Goal: Task Accomplishment & Management: Manage account settings

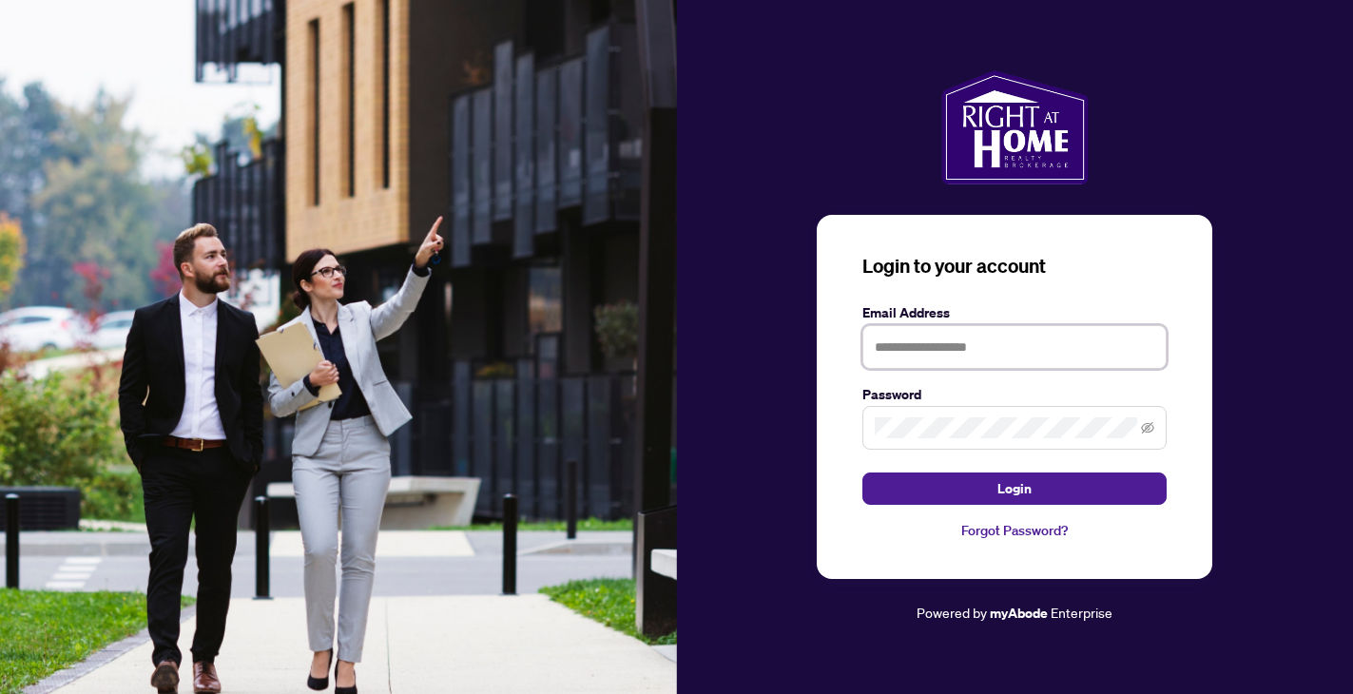
click at [1004, 354] on input "text" at bounding box center [1014, 347] width 304 height 44
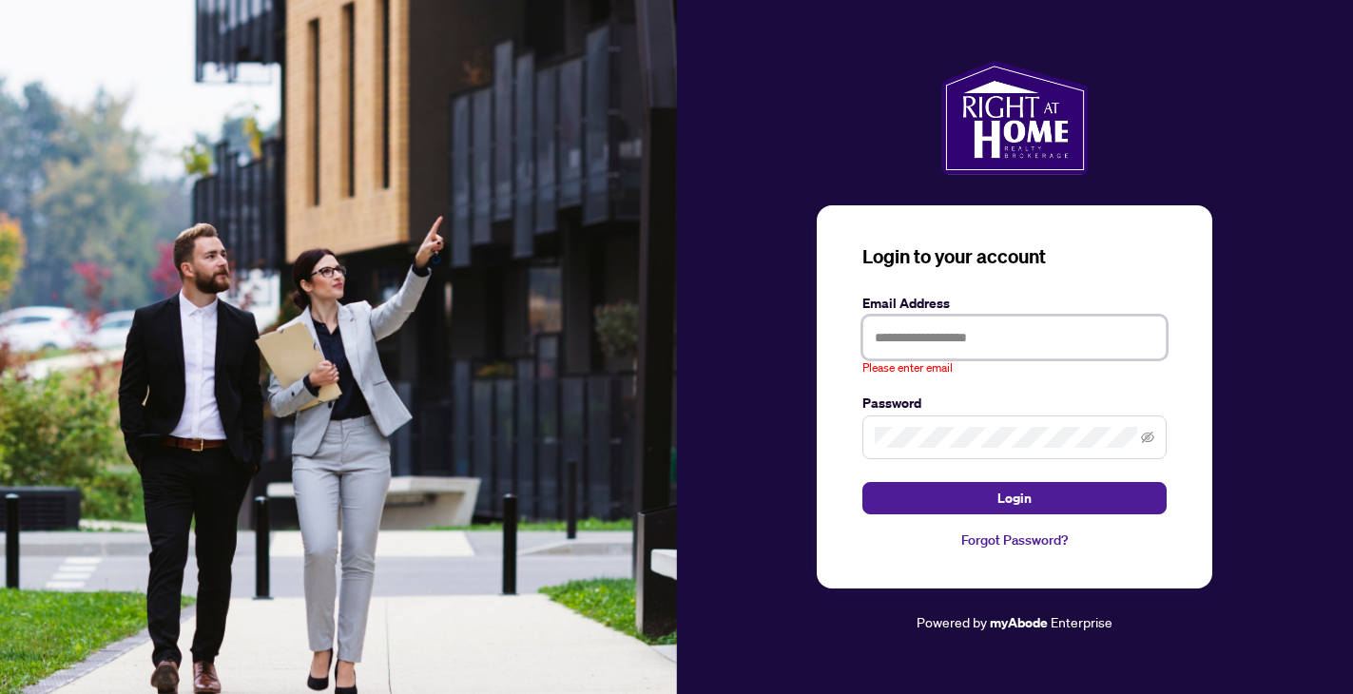
type input "**********"
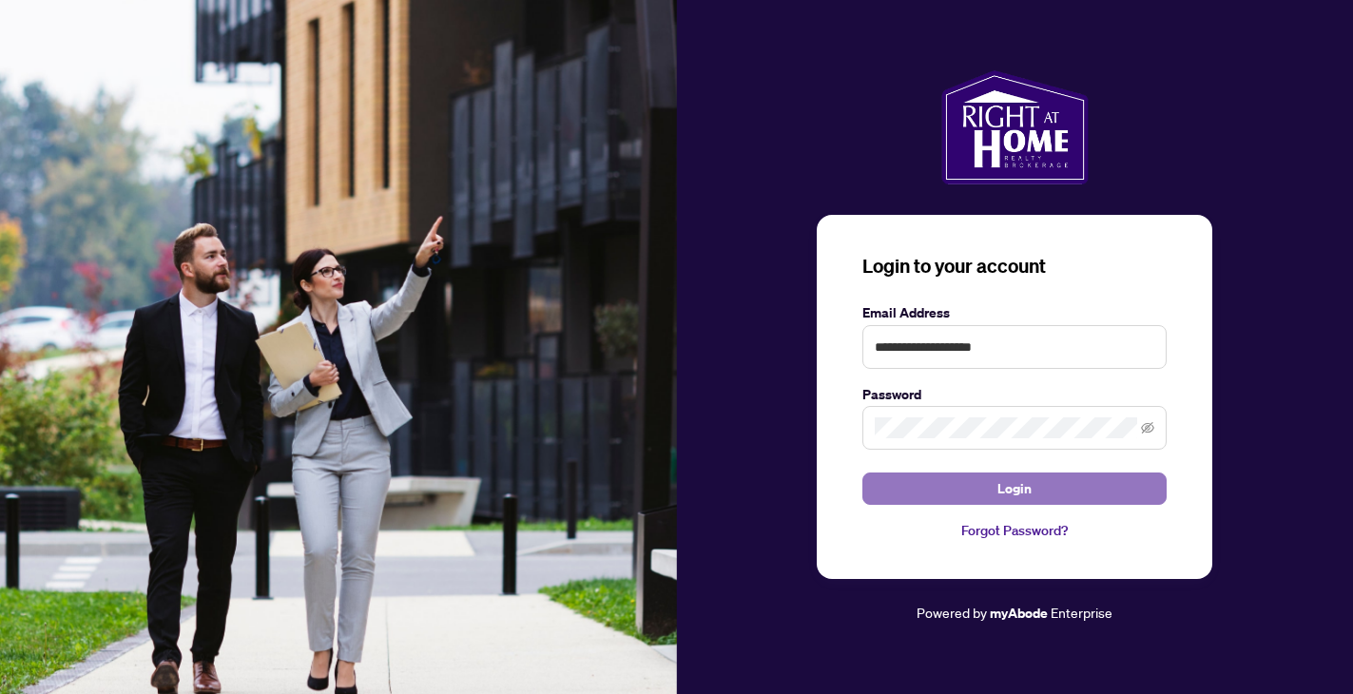
click at [961, 503] on button "Login" at bounding box center [1014, 488] width 304 height 32
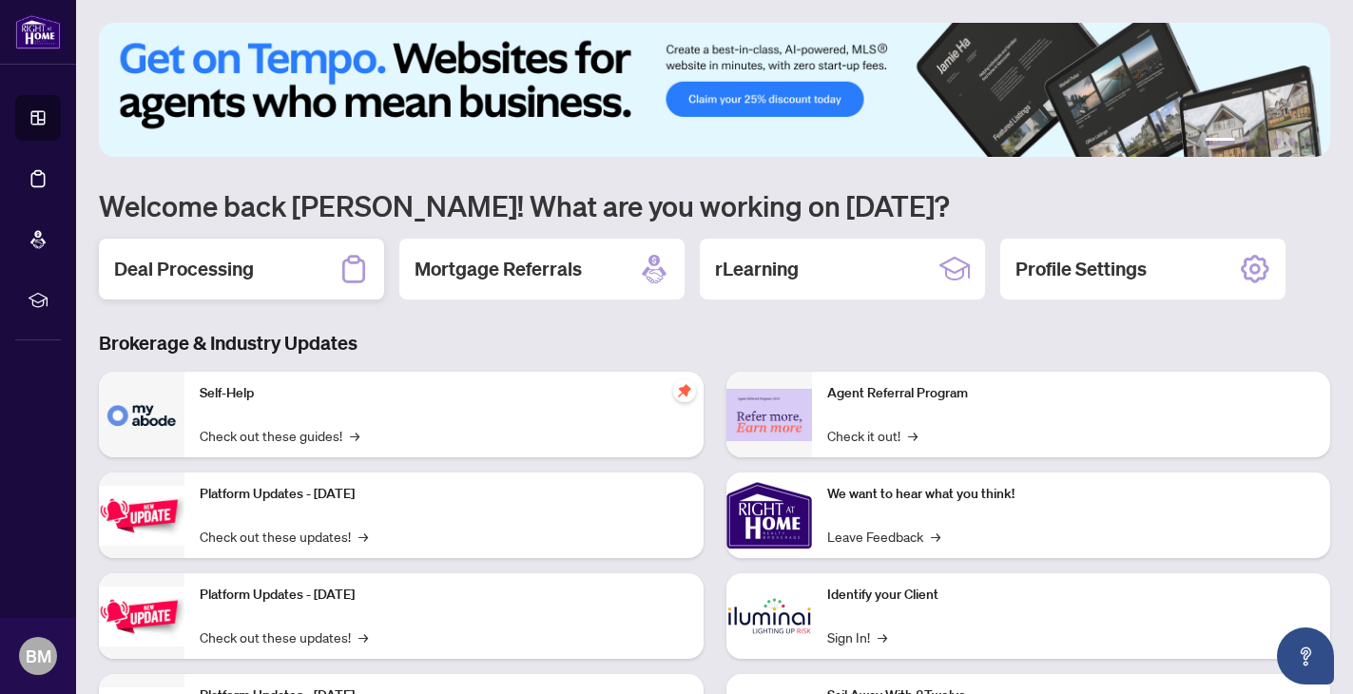
click at [289, 254] on div "Deal Processing" at bounding box center [241, 269] width 285 height 61
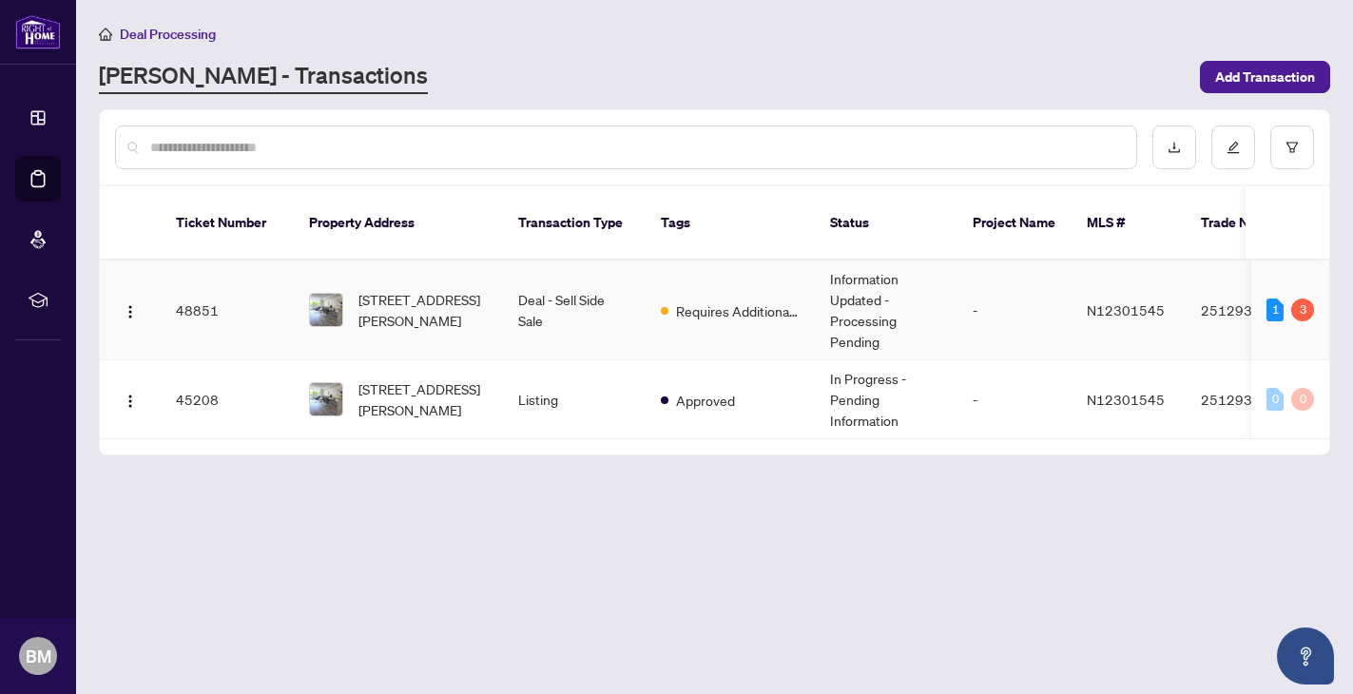
click at [926, 278] on td "Information Updated - Processing Pending" at bounding box center [886, 310] width 143 height 100
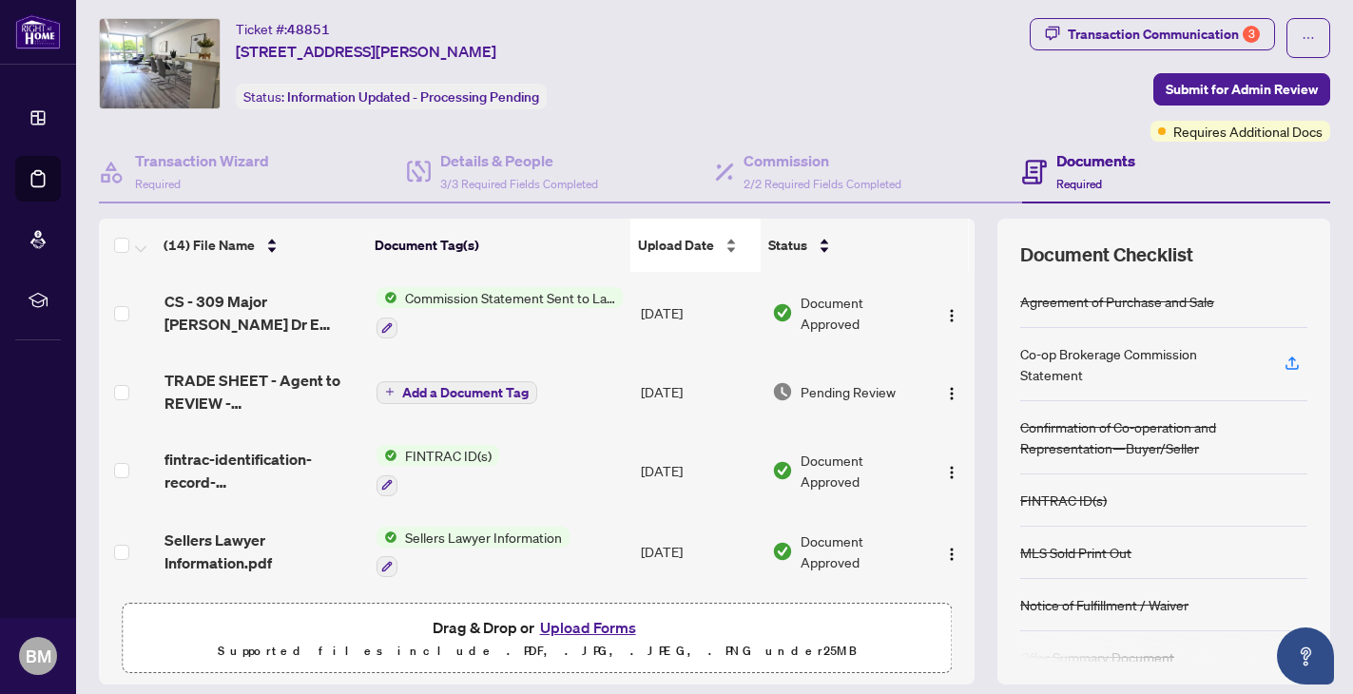
scroll to position [48, 0]
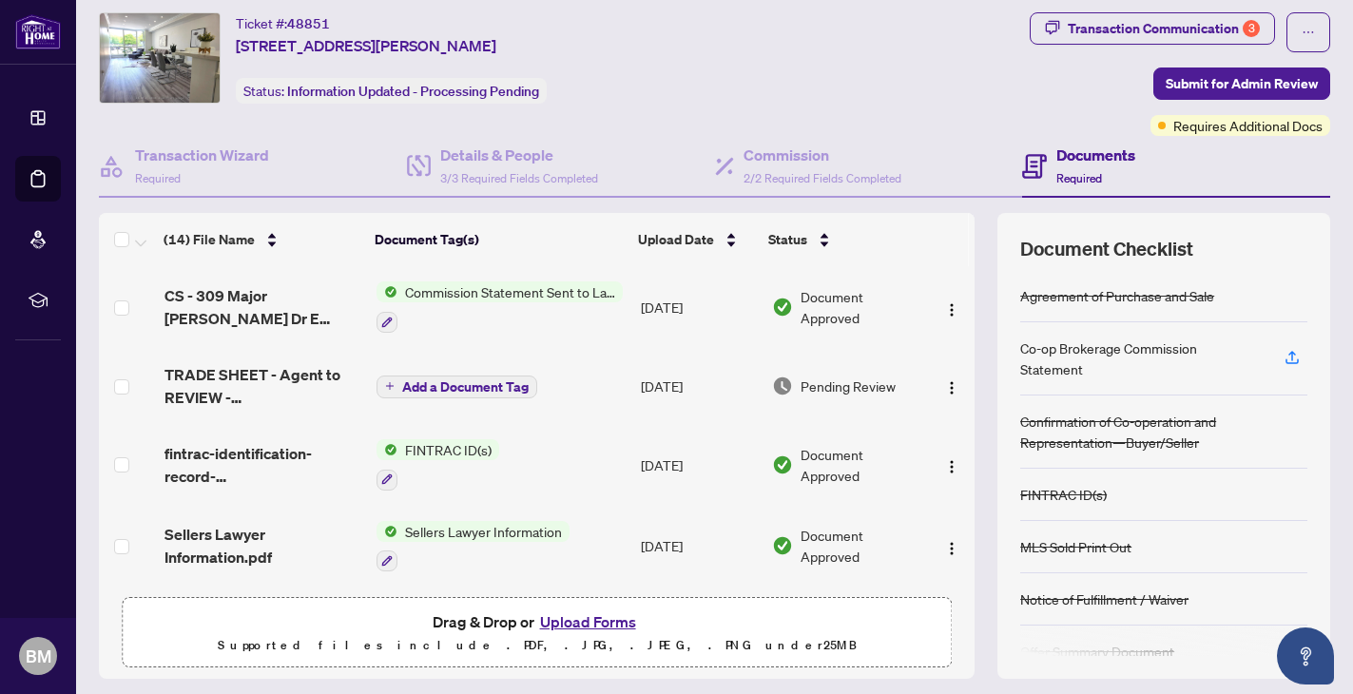
click at [535, 285] on span "Commission Statement Sent to Lawyer" at bounding box center [509, 291] width 225 height 21
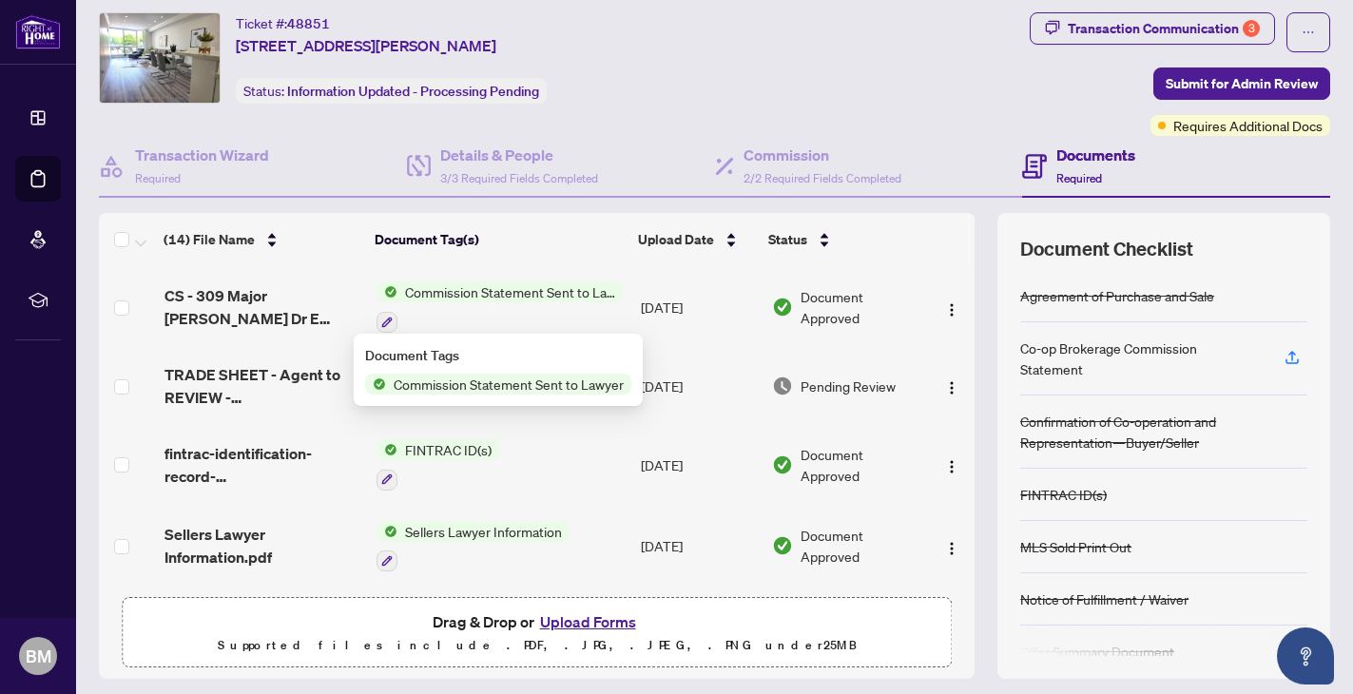
click at [538, 387] on span "Commission Statement Sent to Lawyer" at bounding box center [508, 384] width 245 height 21
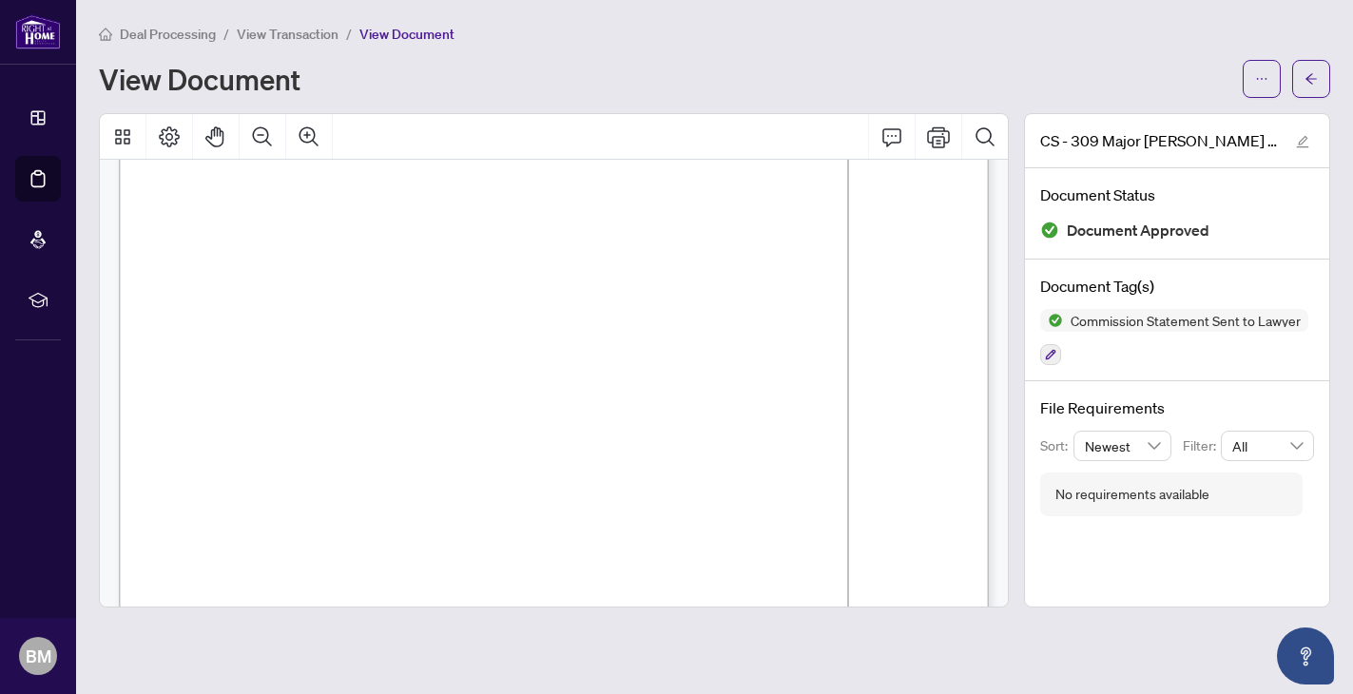
scroll to position [117, 0]
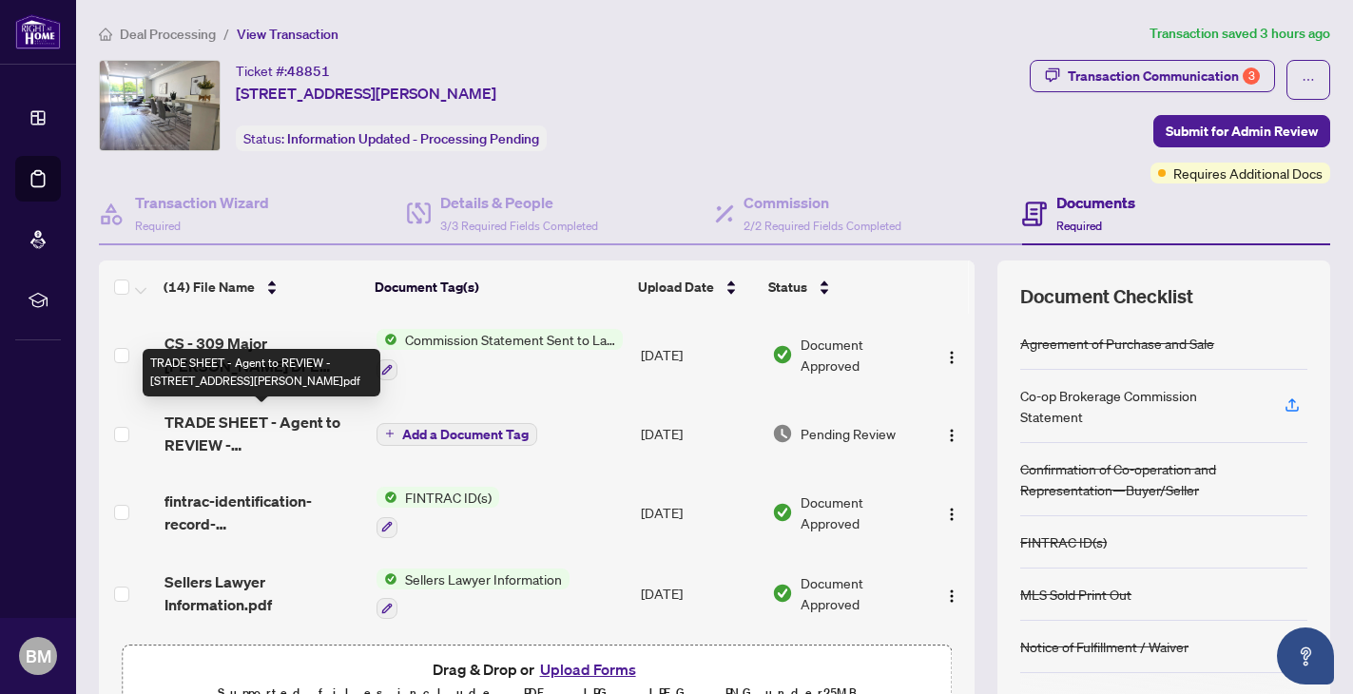
click at [271, 416] on span "TRADE SHEET - Agent to REVIEW - [STREET_ADDRESS][PERSON_NAME]pdf" at bounding box center [262, 434] width 197 height 46
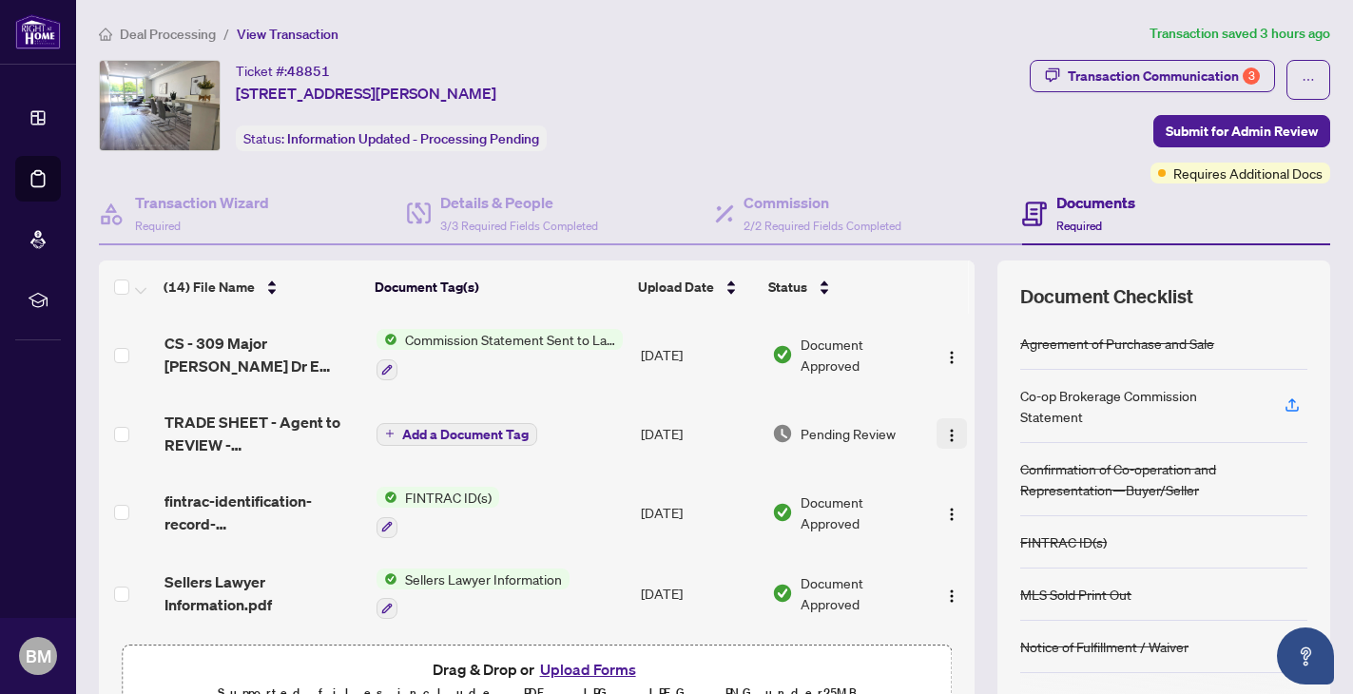
click at [944, 430] on img "button" at bounding box center [951, 435] width 15 height 15
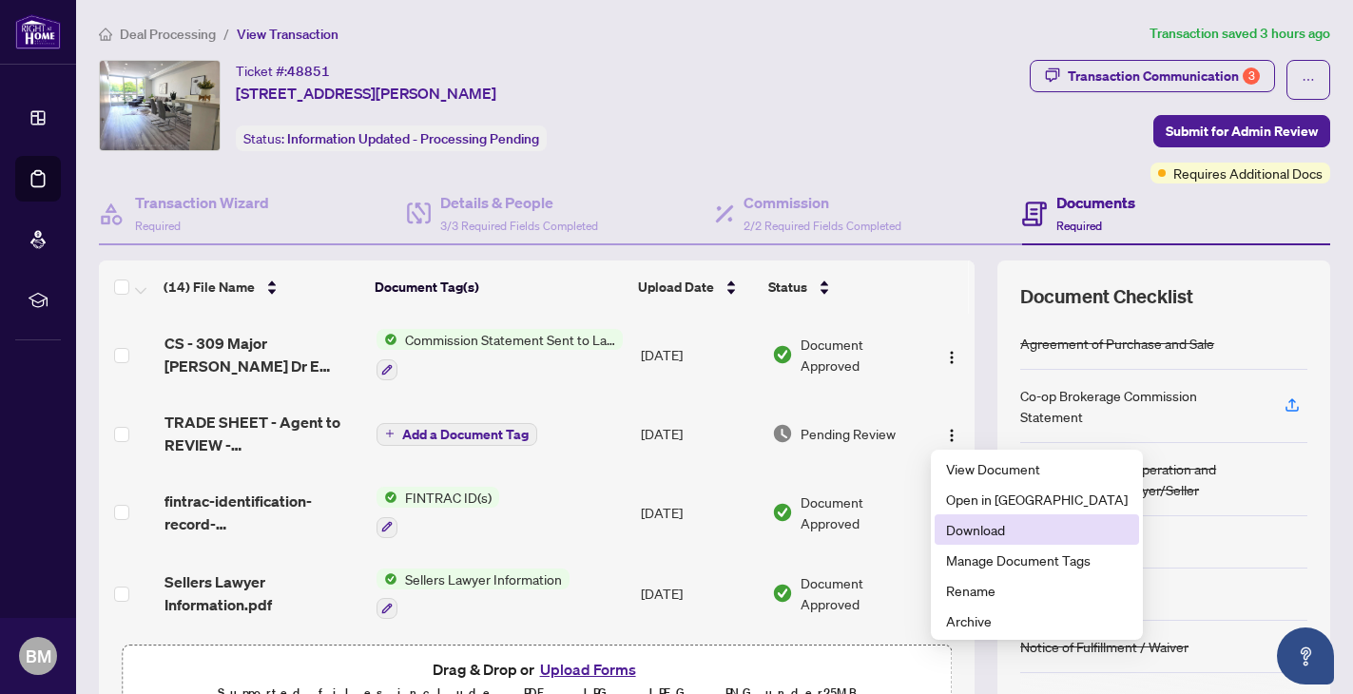
click at [992, 526] on span "Download" at bounding box center [1037, 529] width 182 height 21
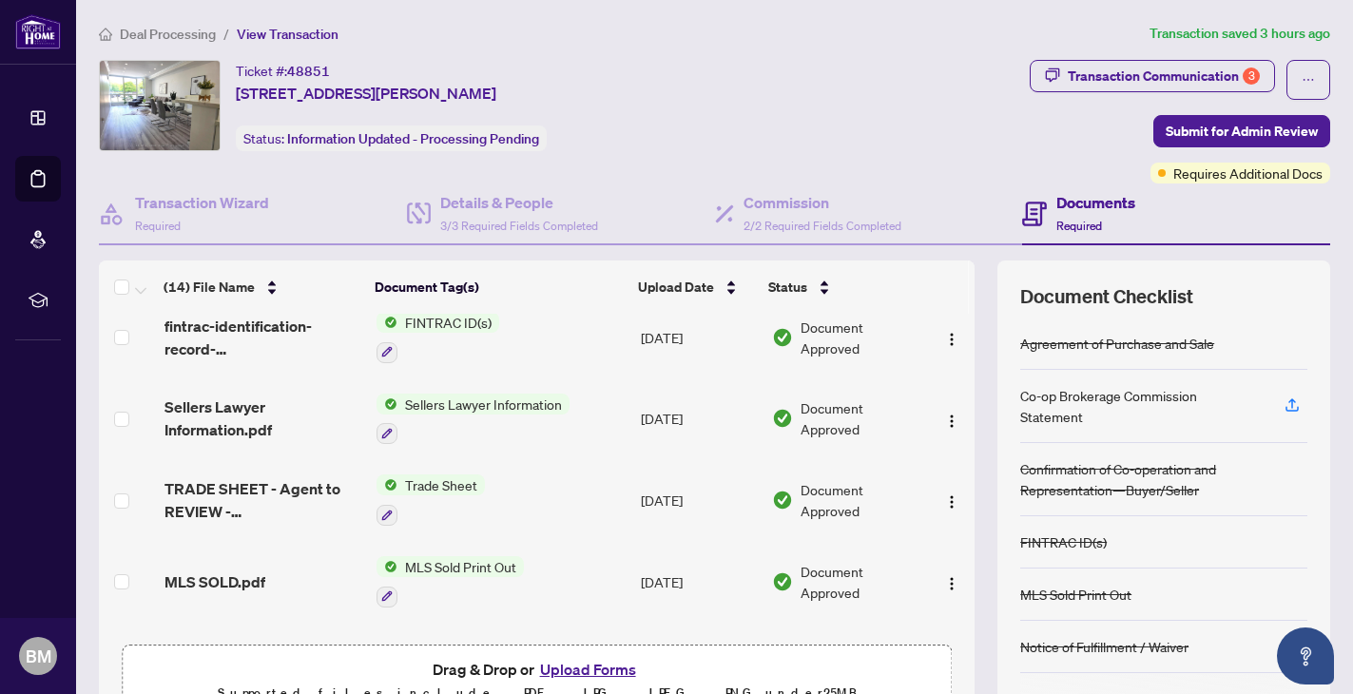
scroll to position [184, 0]
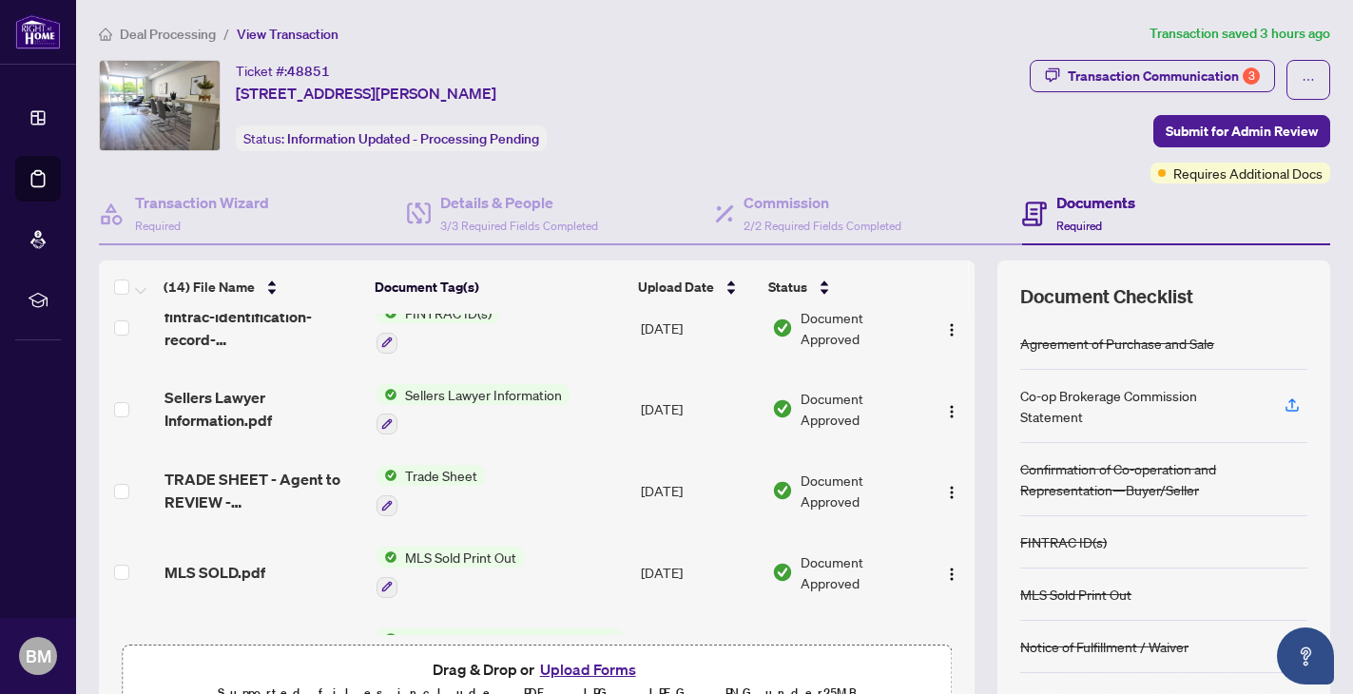
click at [750, 682] on p "Supported files include .PDF, .JPG, .JPEG, .PNG under 25 MB" at bounding box center [536, 693] width 805 height 23
click at [609, 673] on button "Upload Forms" at bounding box center [587, 669] width 107 height 25
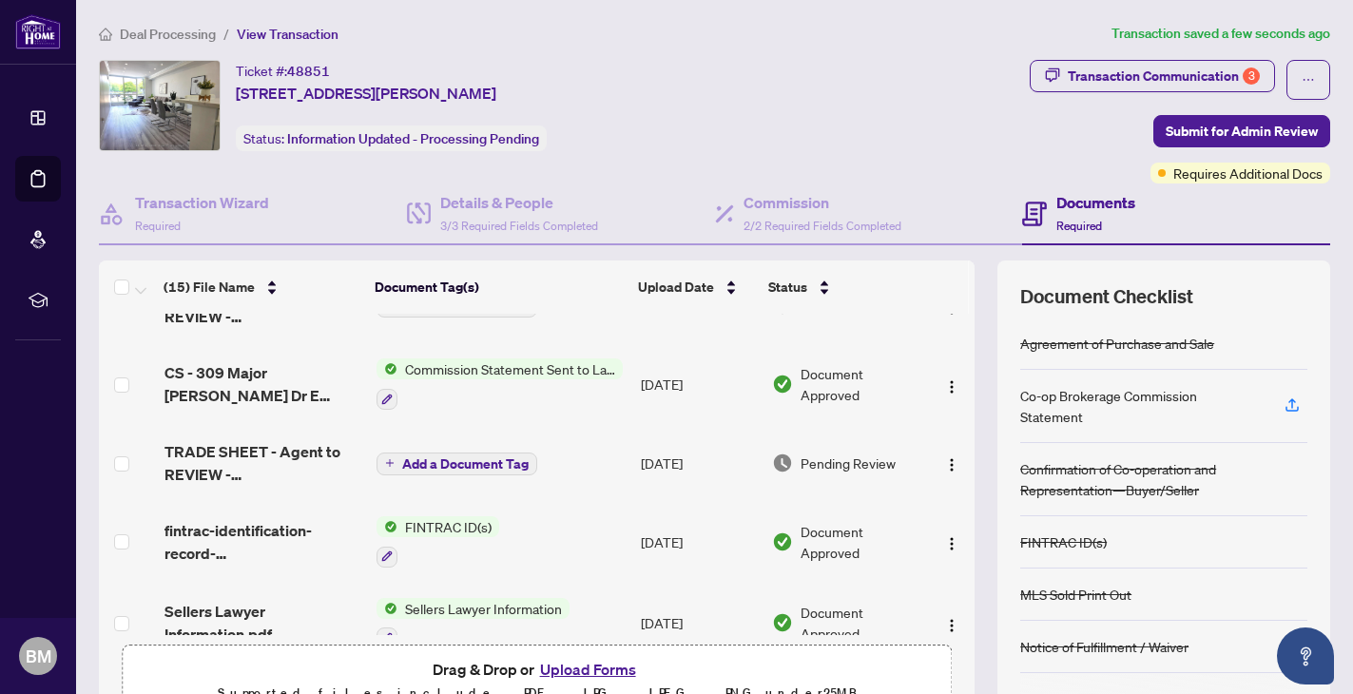
scroll to position [10, 0]
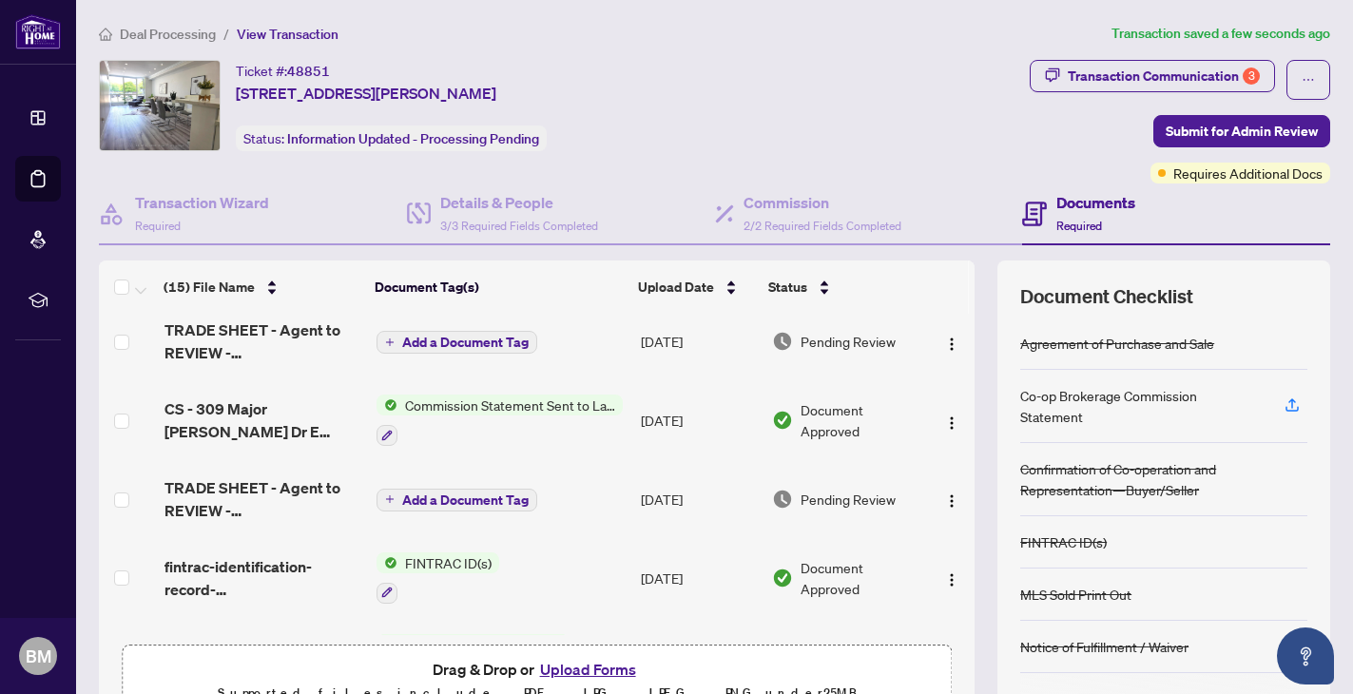
click at [281, 322] on span "TRADE SHEET - Agent to REVIEW - [STREET_ADDRESS][PERSON_NAME]pdf" at bounding box center [262, 341] width 197 height 46
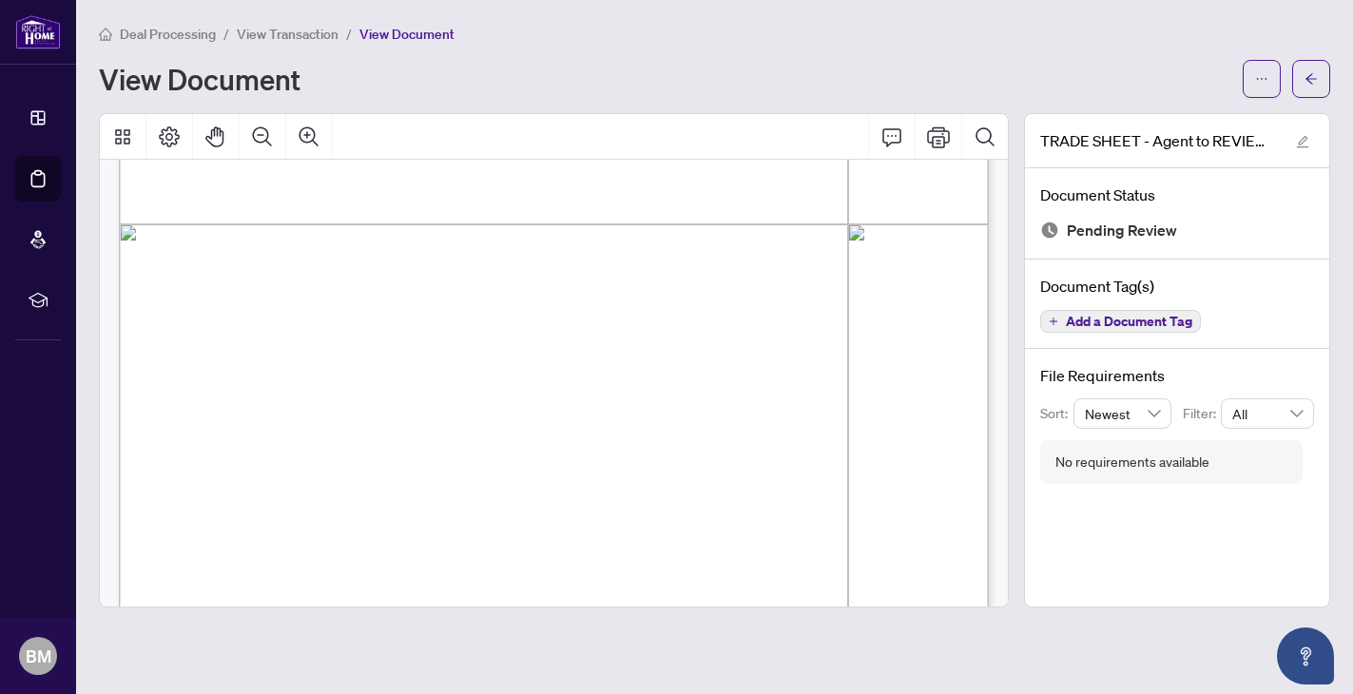
scroll to position [693, 0]
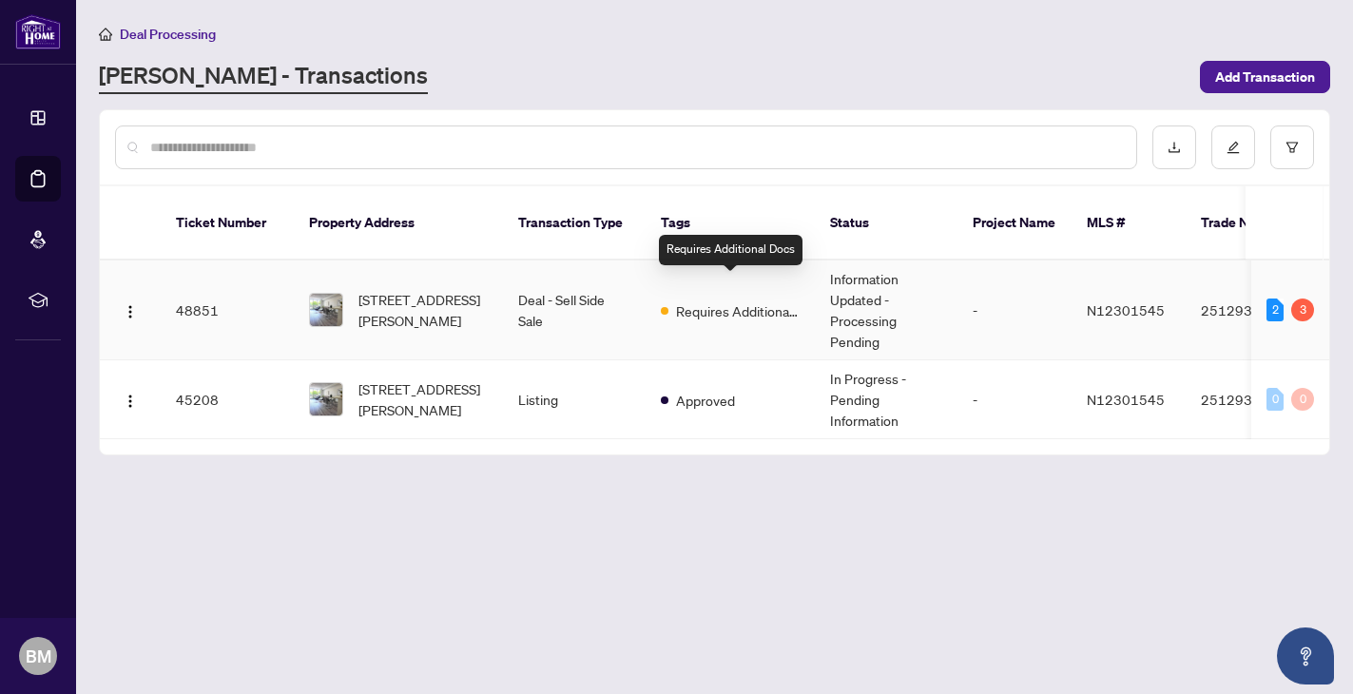
click at [719, 300] on span "Requires Additional Docs" at bounding box center [738, 310] width 124 height 21
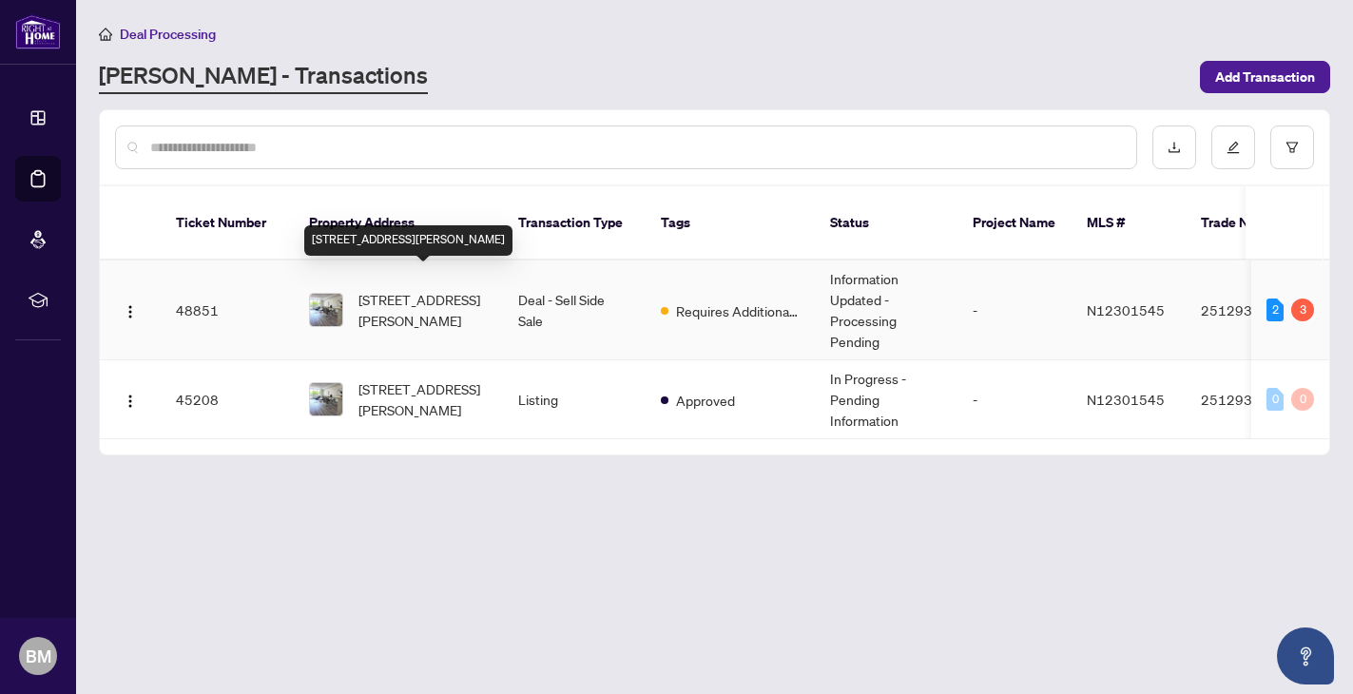
click at [402, 290] on span "[STREET_ADDRESS][PERSON_NAME]" at bounding box center [422, 310] width 129 height 42
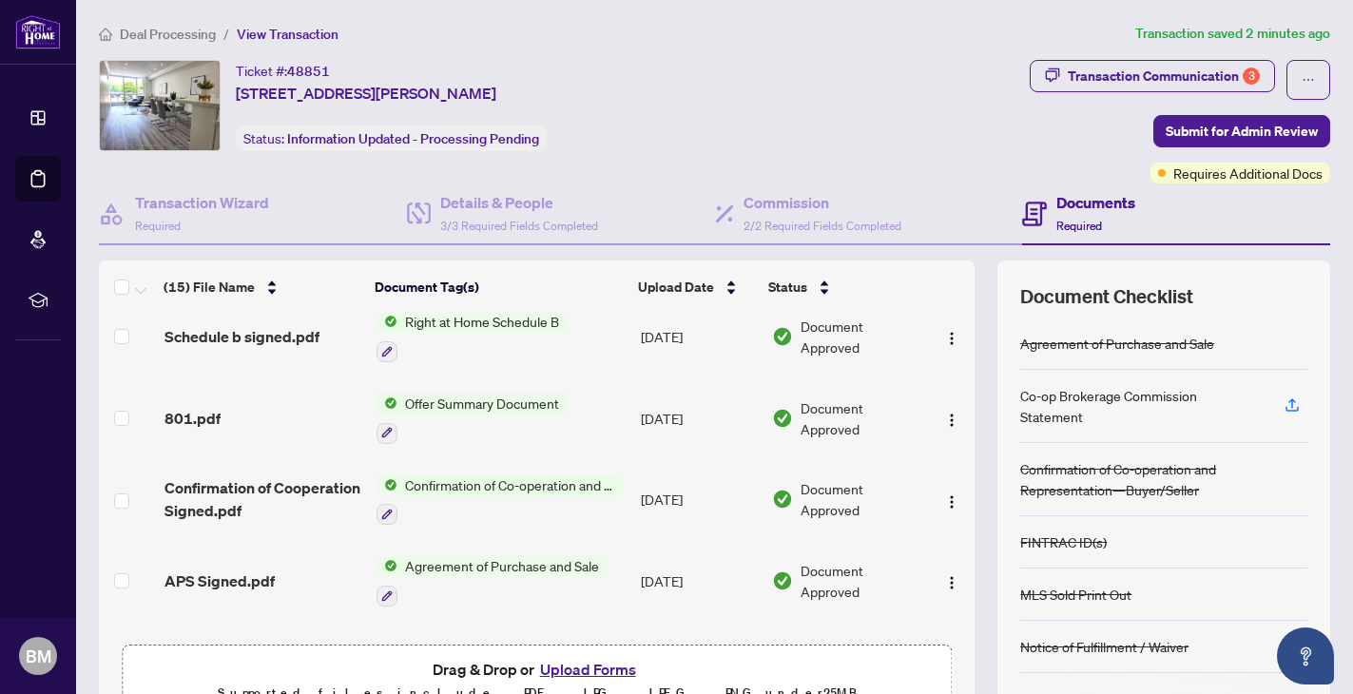
scroll to position [885, 0]
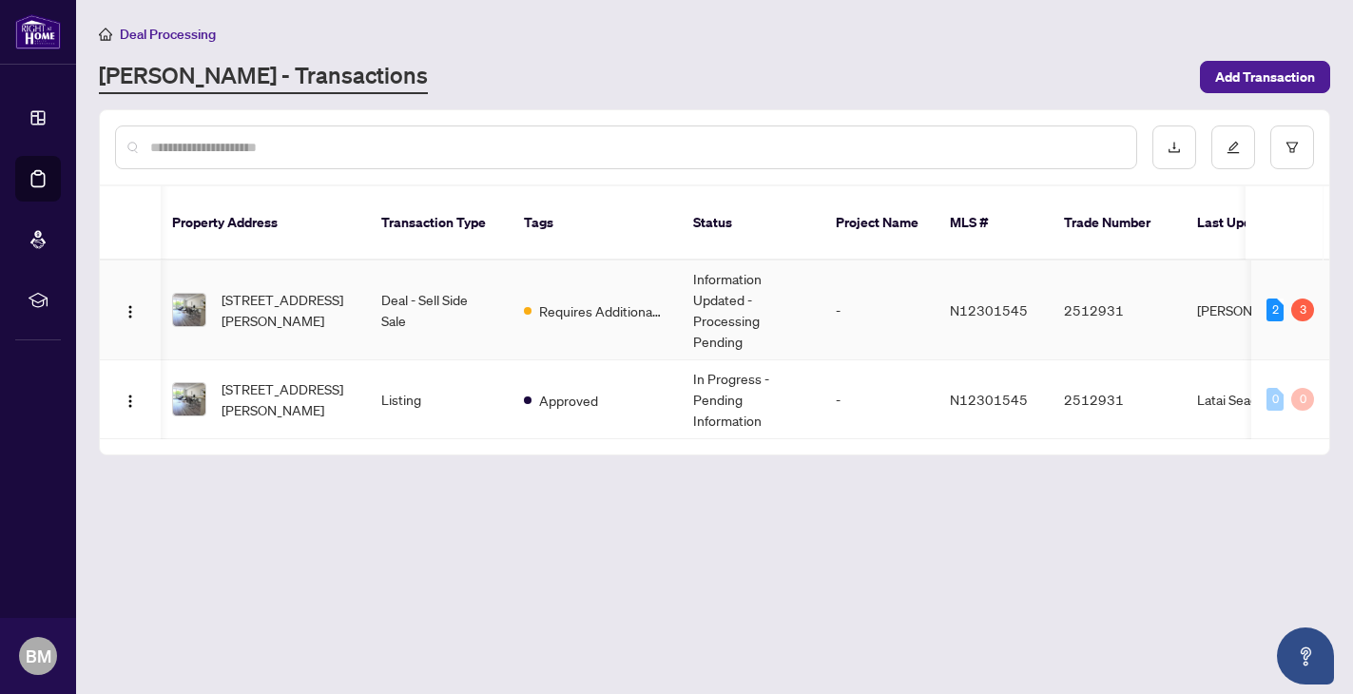
scroll to position [0, 132]
click at [871, 273] on td "-" at bounding box center [882, 310] width 114 height 100
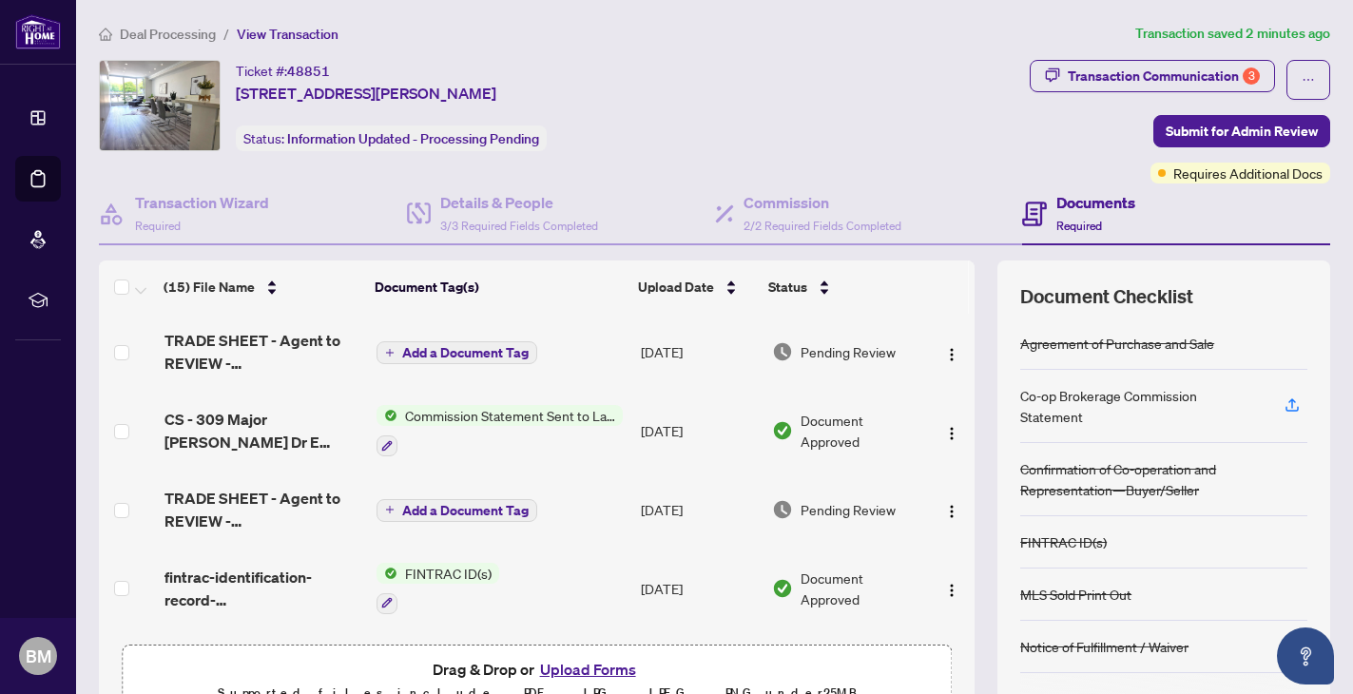
scroll to position [17, 0]
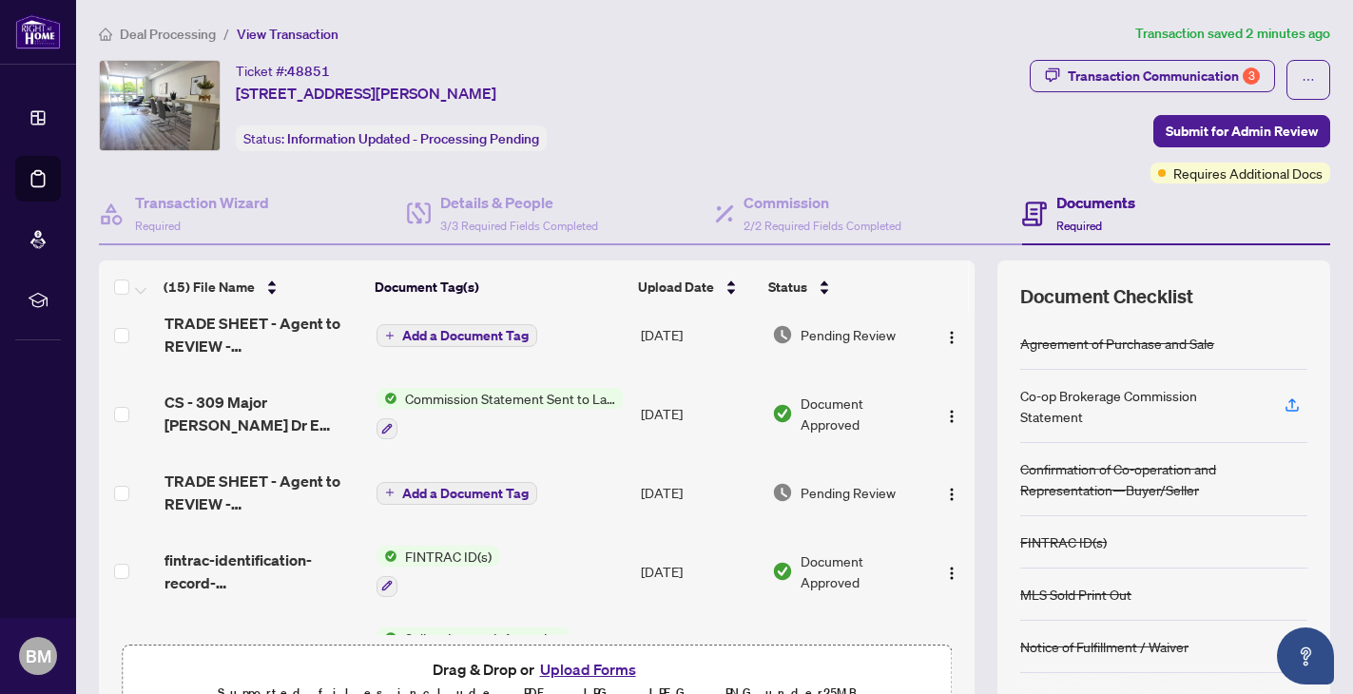
click at [498, 340] on span "Add a Document Tag" at bounding box center [465, 335] width 126 height 13
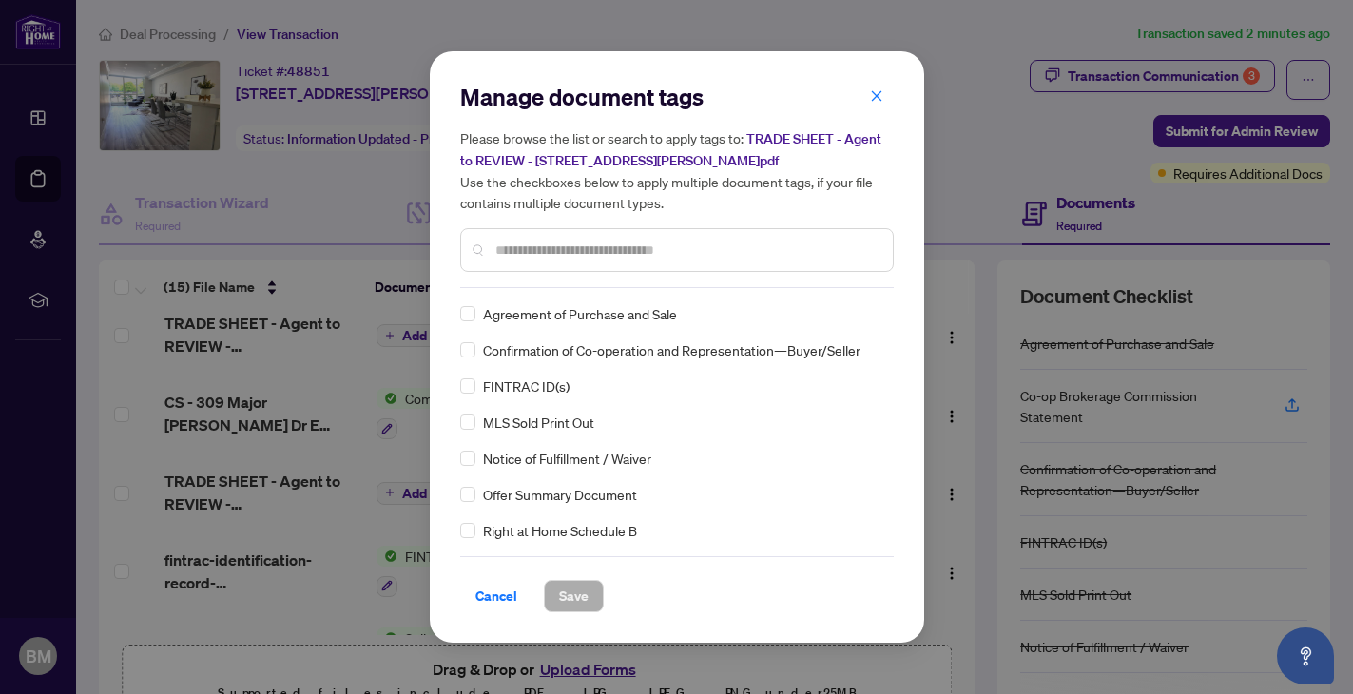
click at [627, 246] on input "text" at bounding box center [686, 250] width 382 height 21
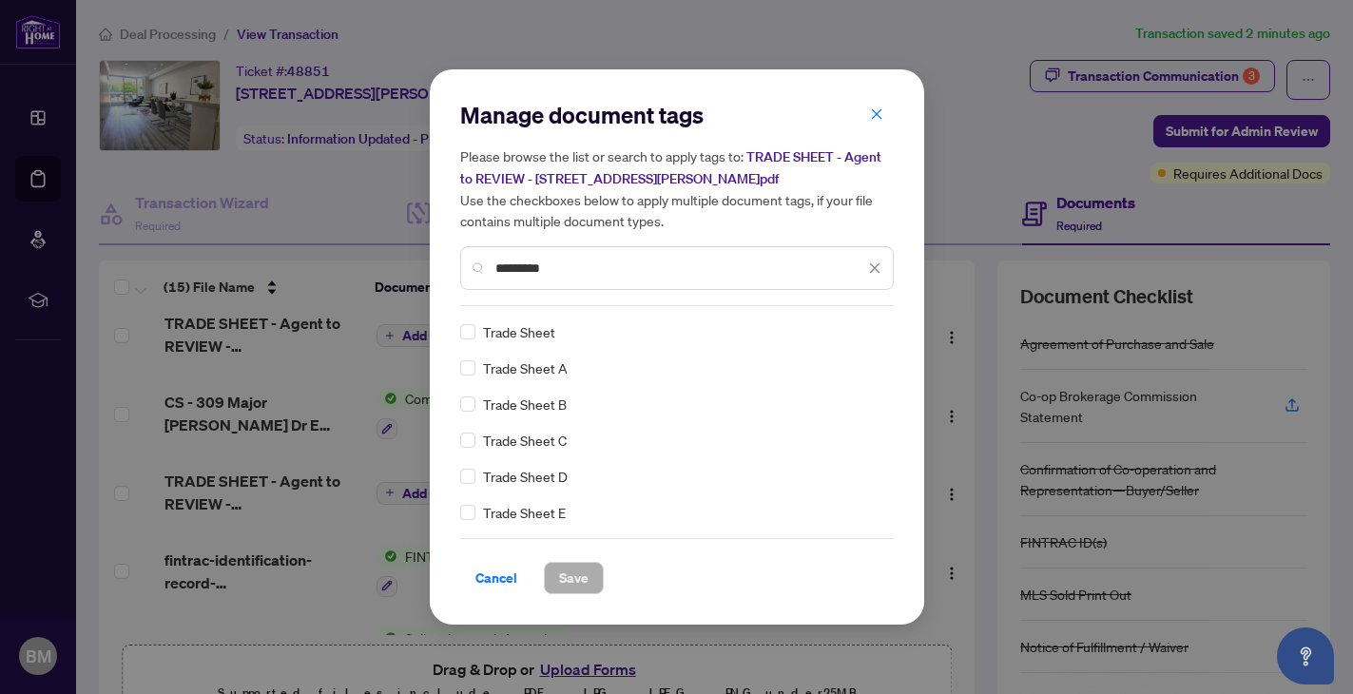
type input "*********"
click at [530, 330] on span "Trade Sheet" at bounding box center [519, 331] width 72 height 21
click at [474, 339] on label at bounding box center [467, 331] width 15 height 21
click at [588, 571] on button "Save" at bounding box center [574, 578] width 60 height 32
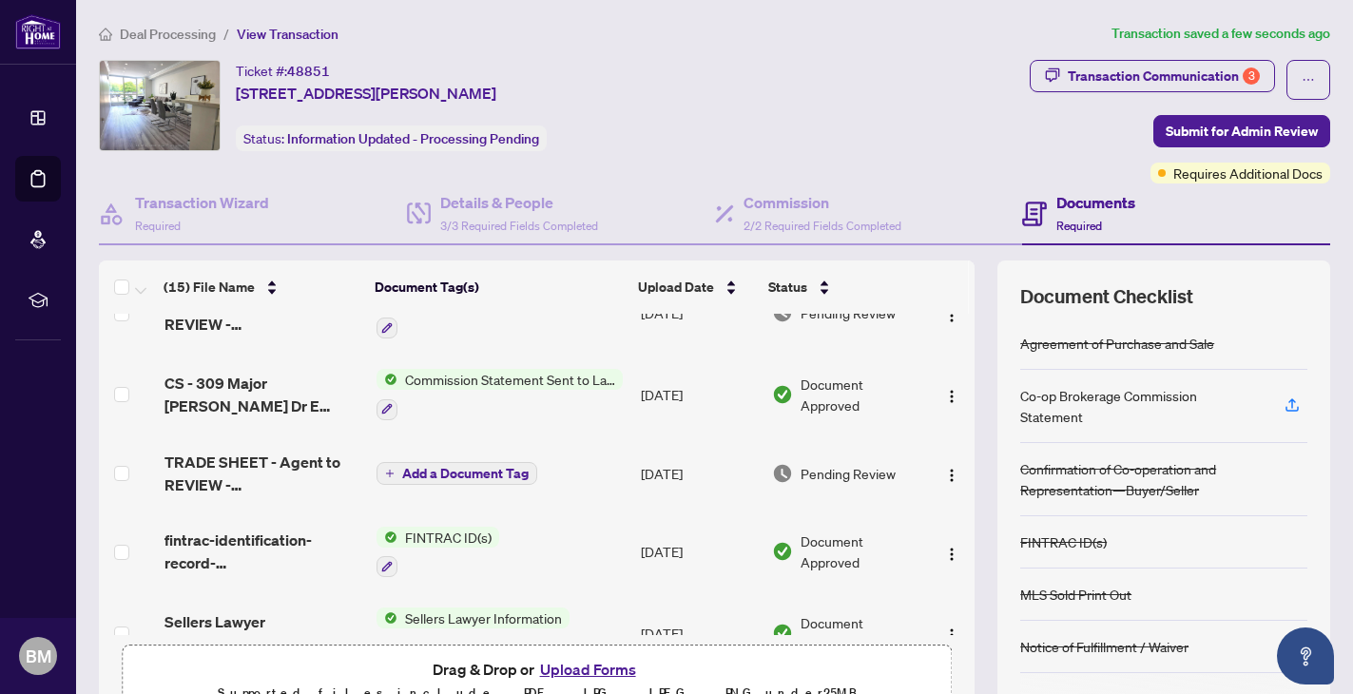
scroll to position [0, 0]
